Goal: Task Accomplishment & Management: Manage account settings

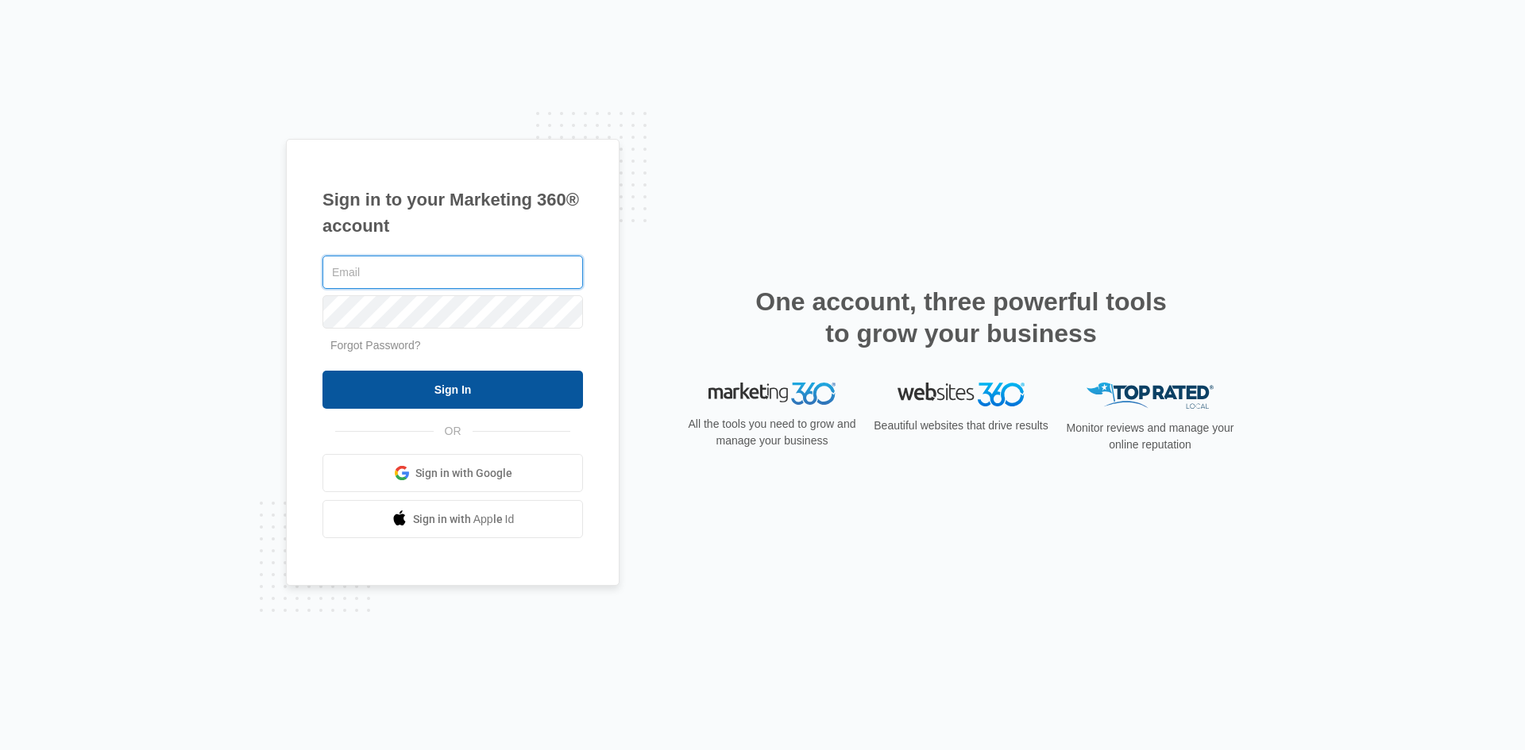
type input "[PERSON_NAME][EMAIL_ADDRESS][DOMAIN_NAME]"
click at [445, 383] on input "Sign In" at bounding box center [452, 390] width 260 height 38
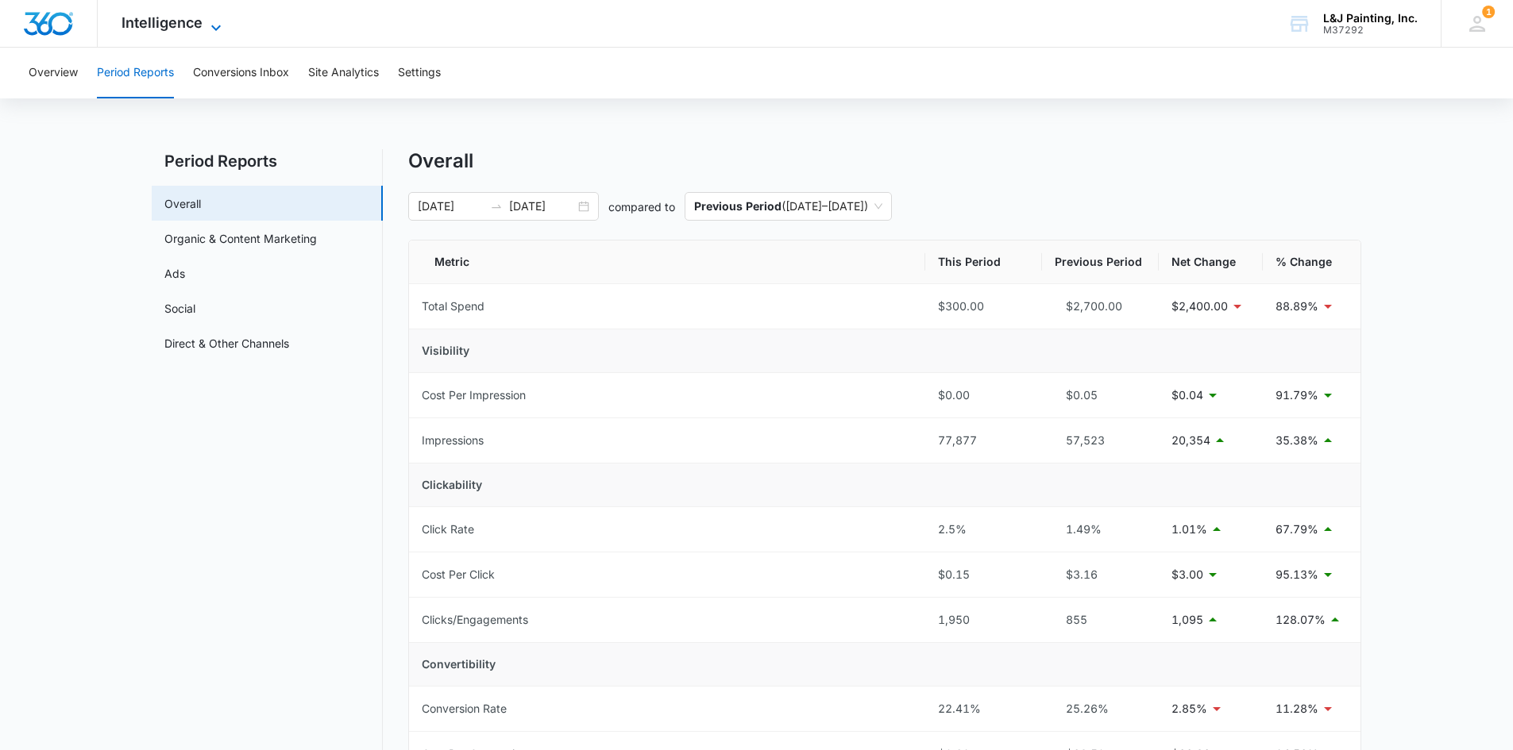
click at [190, 26] on span "Intelligence" at bounding box center [161, 22] width 81 height 17
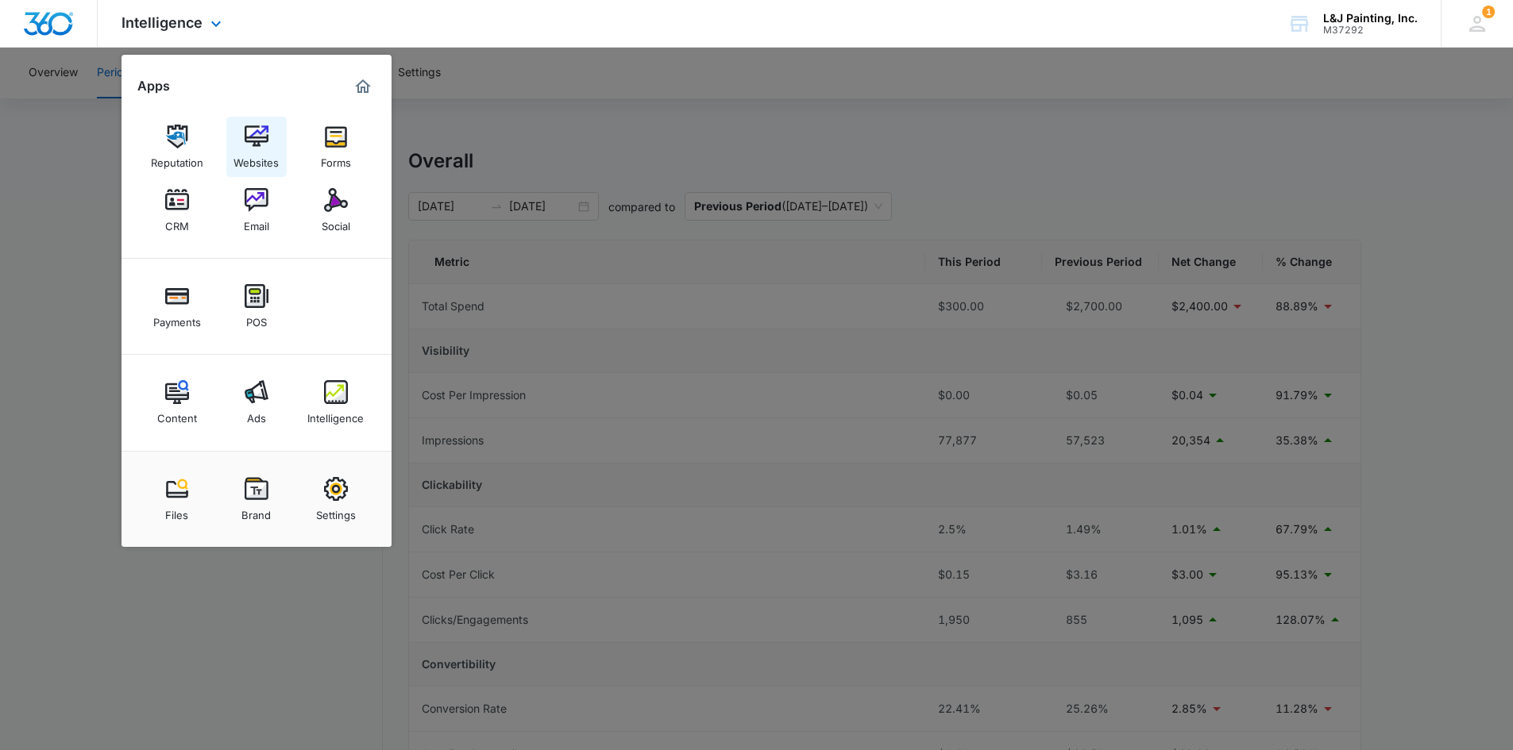
click at [264, 148] on img at bounding box center [257, 137] width 24 height 24
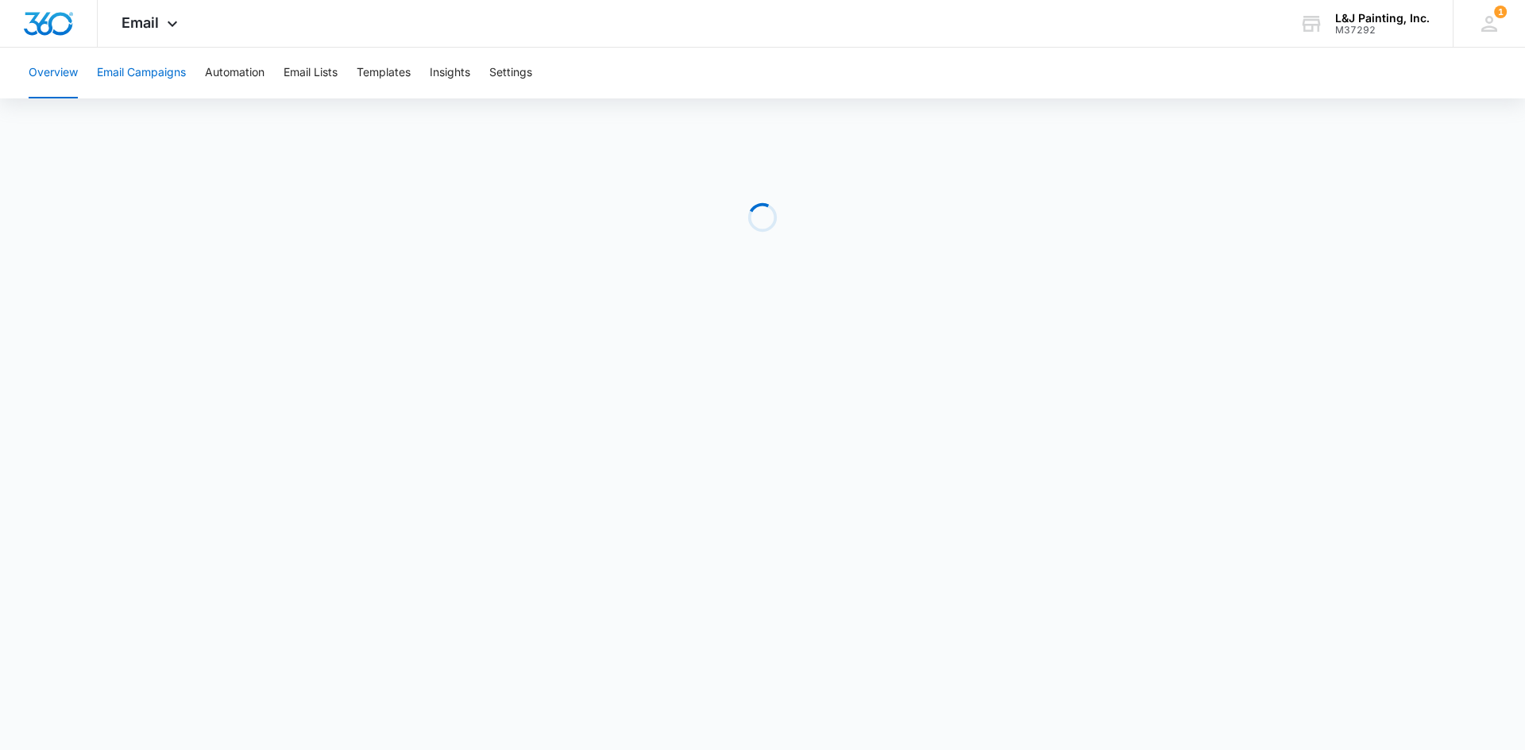
click at [134, 71] on button "Email Campaigns" at bounding box center [141, 73] width 89 height 51
